Goal: Information Seeking & Learning: Learn about a topic

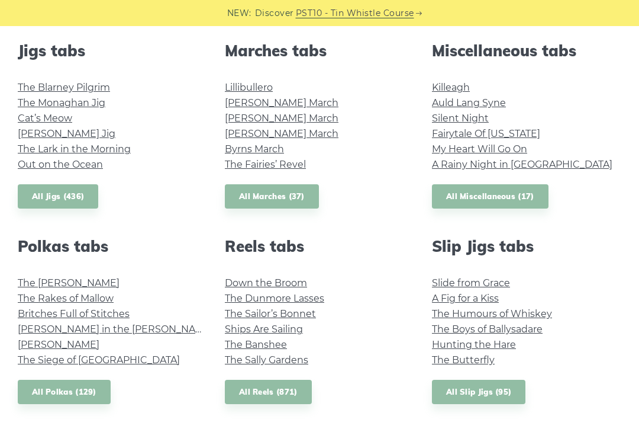
scroll to position [663, 0]
click at [59, 118] on link "Cat’s Meow" at bounding box center [45, 118] width 54 height 11
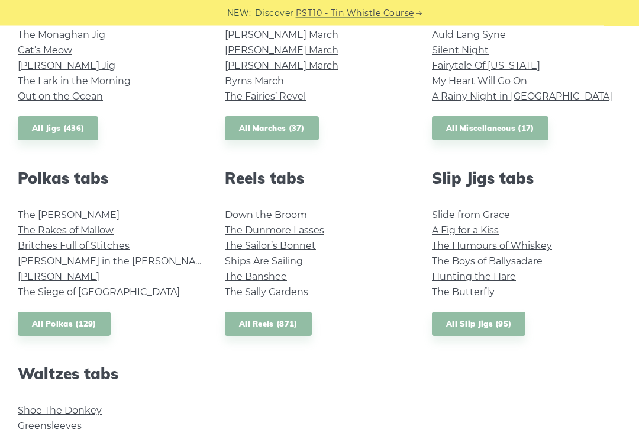
scroll to position [732, 0]
click at [54, 320] on link "All Polkas (129)" at bounding box center [64, 323] width 93 height 24
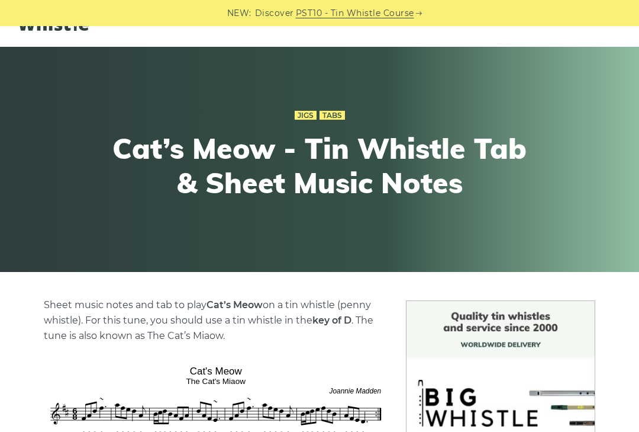
scroll to position [38, 0]
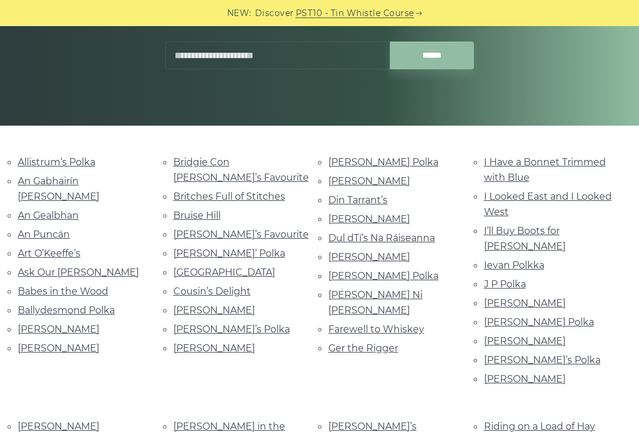
scroll to position [185, 0]
click at [365, 197] on link "Din Tarrant’s" at bounding box center [358, 199] width 59 height 11
